Goal: Check status

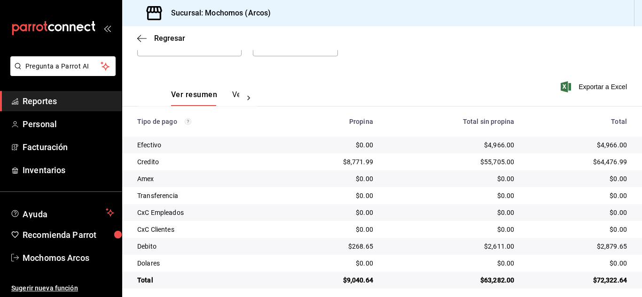
scroll to position [117, 0]
